Goal: Navigation & Orientation: Find specific page/section

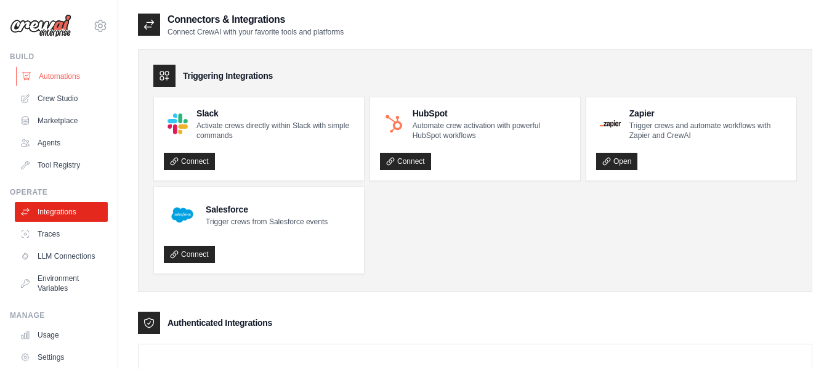
click at [37, 75] on link "Automations" at bounding box center [62, 77] width 93 height 20
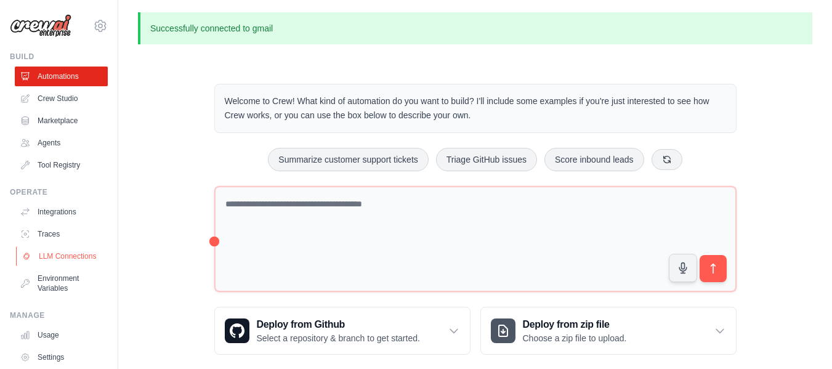
click at [91, 261] on link "LLM Connections" at bounding box center [62, 256] width 93 height 20
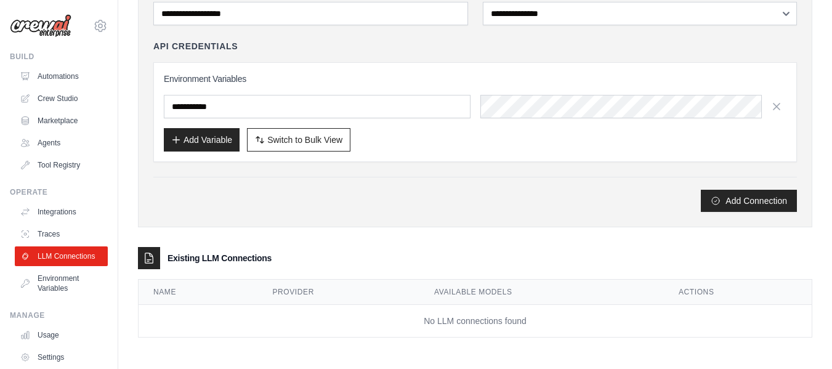
scroll to position [113, 0]
click at [33, 224] on ul "Integrations Traces LLM Connections Environment Variables" at bounding box center [61, 250] width 93 height 96
click at [60, 230] on link "Traces" at bounding box center [62, 234] width 93 height 20
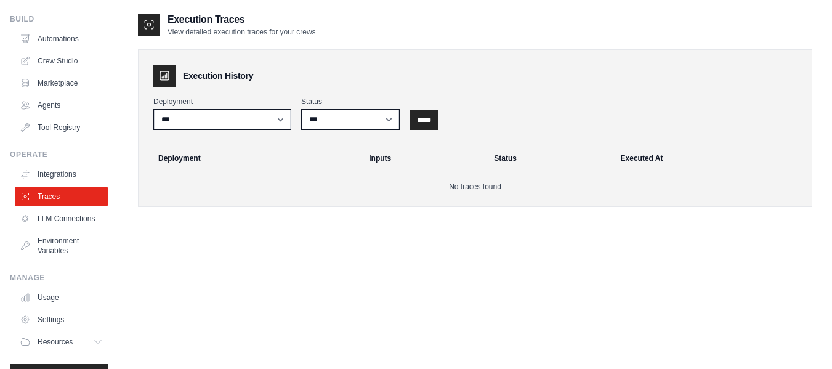
scroll to position [38, 0]
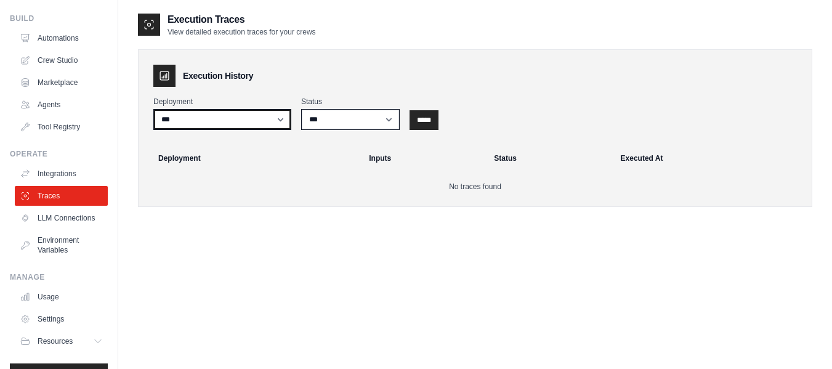
click at [253, 110] on select "***" at bounding box center [222, 119] width 138 height 21
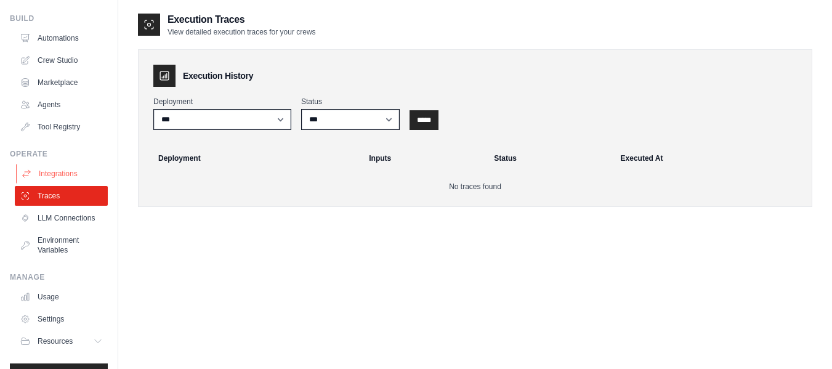
click at [60, 177] on link "Integrations" at bounding box center [62, 174] width 93 height 20
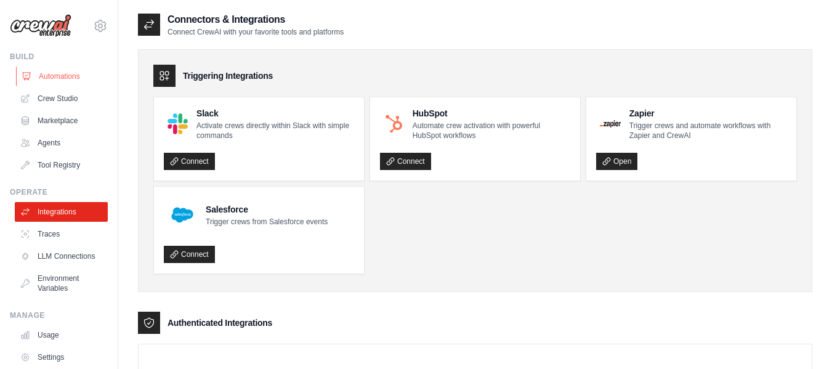
click at [53, 78] on link "Automations" at bounding box center [62, 77] width 93 height 20
